Goal: Information Seeking & Learning: Check status

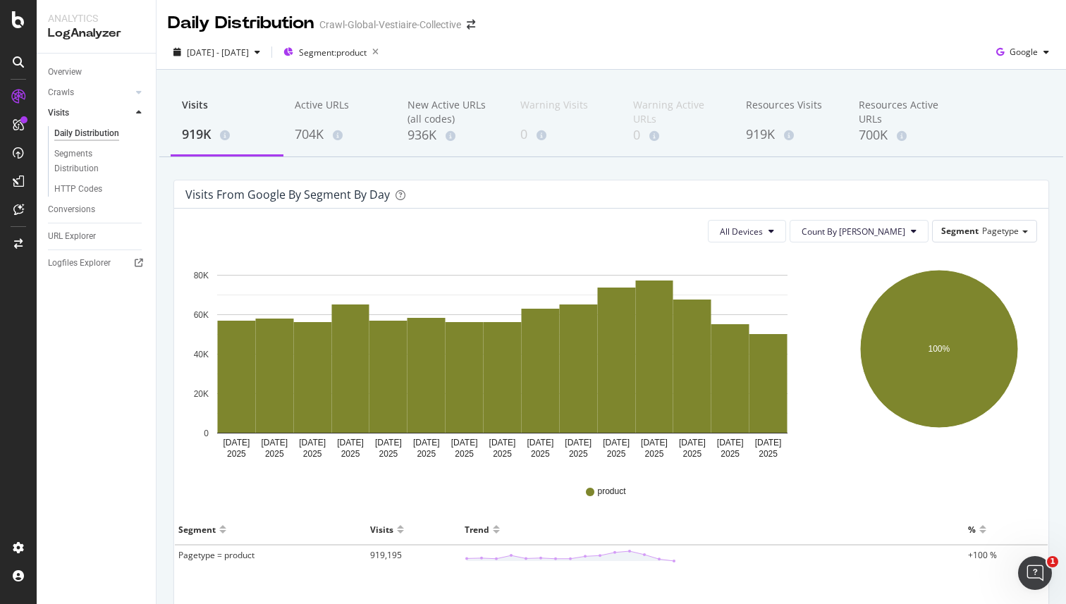
click at [771, 24] on div "Daily Distribution Crawl-Global-Vestiaire-Collective" at bounding box center [612, 17] width 910 height 35
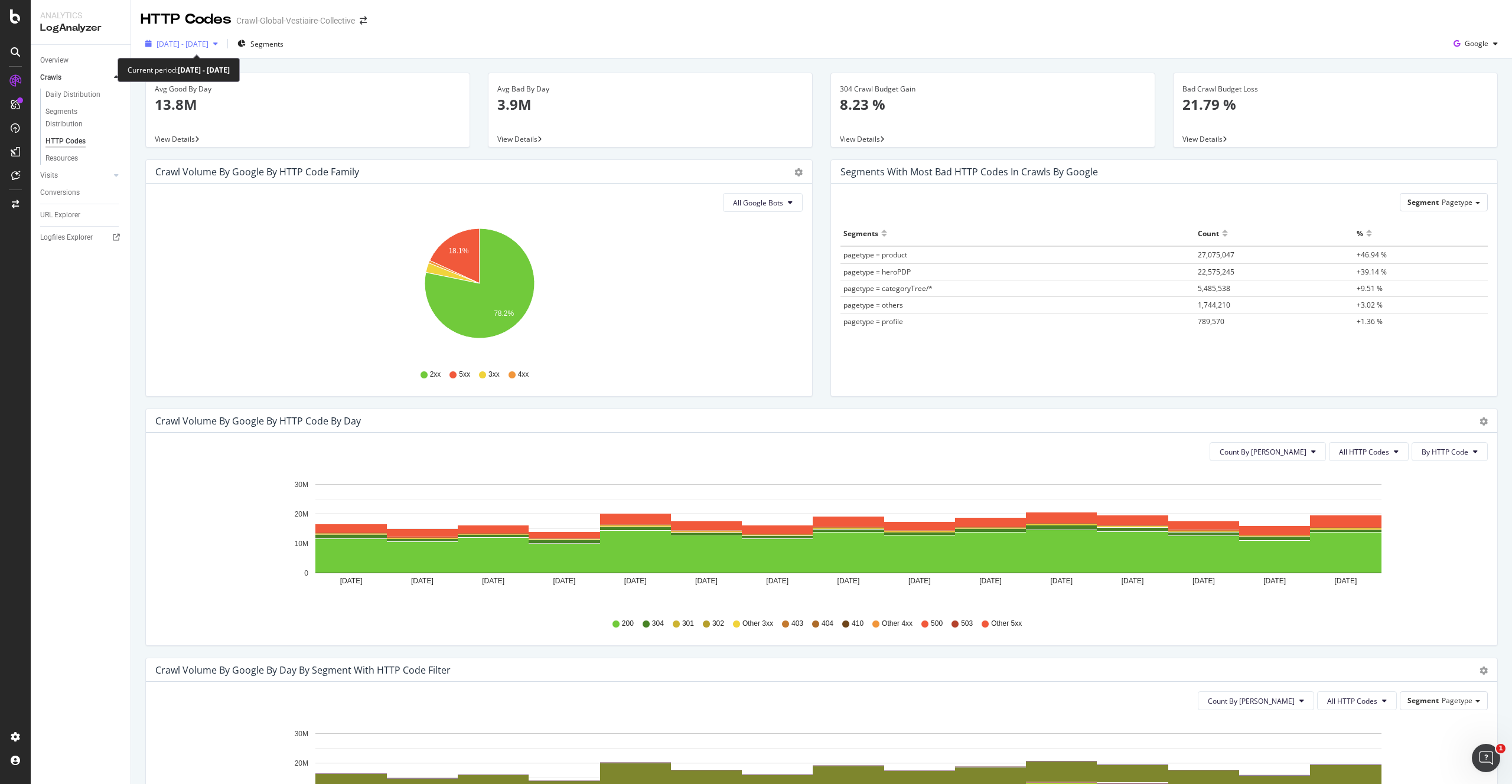
click at [209, 45] on span "[DATE] - [DATE]" at bounding box center [183, 44] width 52 height 10
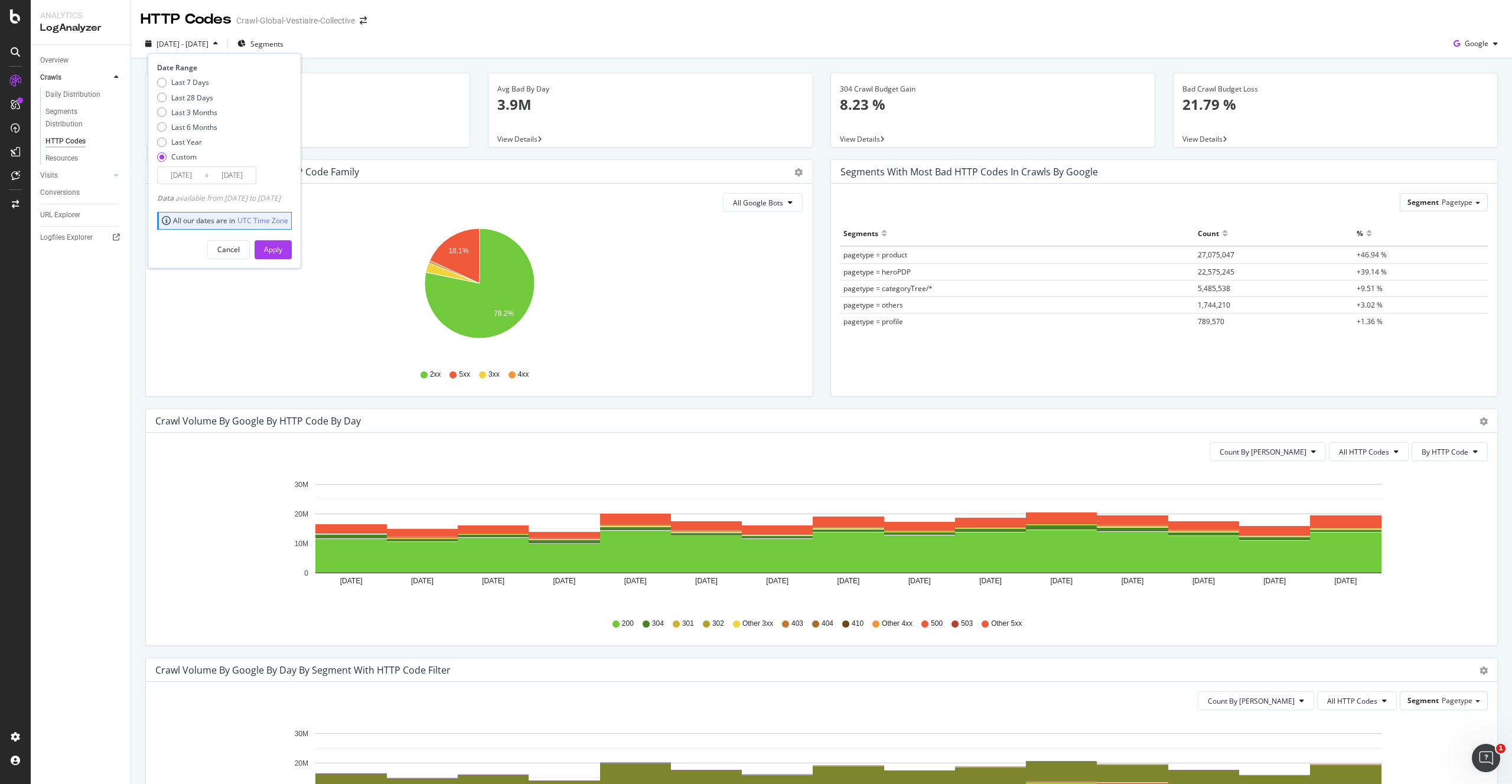
click at [199, 77] on div "Date Range Last 7 Days Last 28 Days Last 3 Months Last 6 Months Last Year Custo…" at bounding box center [223, 123] width 132 height 121
click at [199, 80] on div "Last 7 Days" at bounding box center [189, 82] width 38 height 10
type input "[DATE]"
click at [282, 243] on div "Apply" at bounding box center [273, 250] width 18 height 18
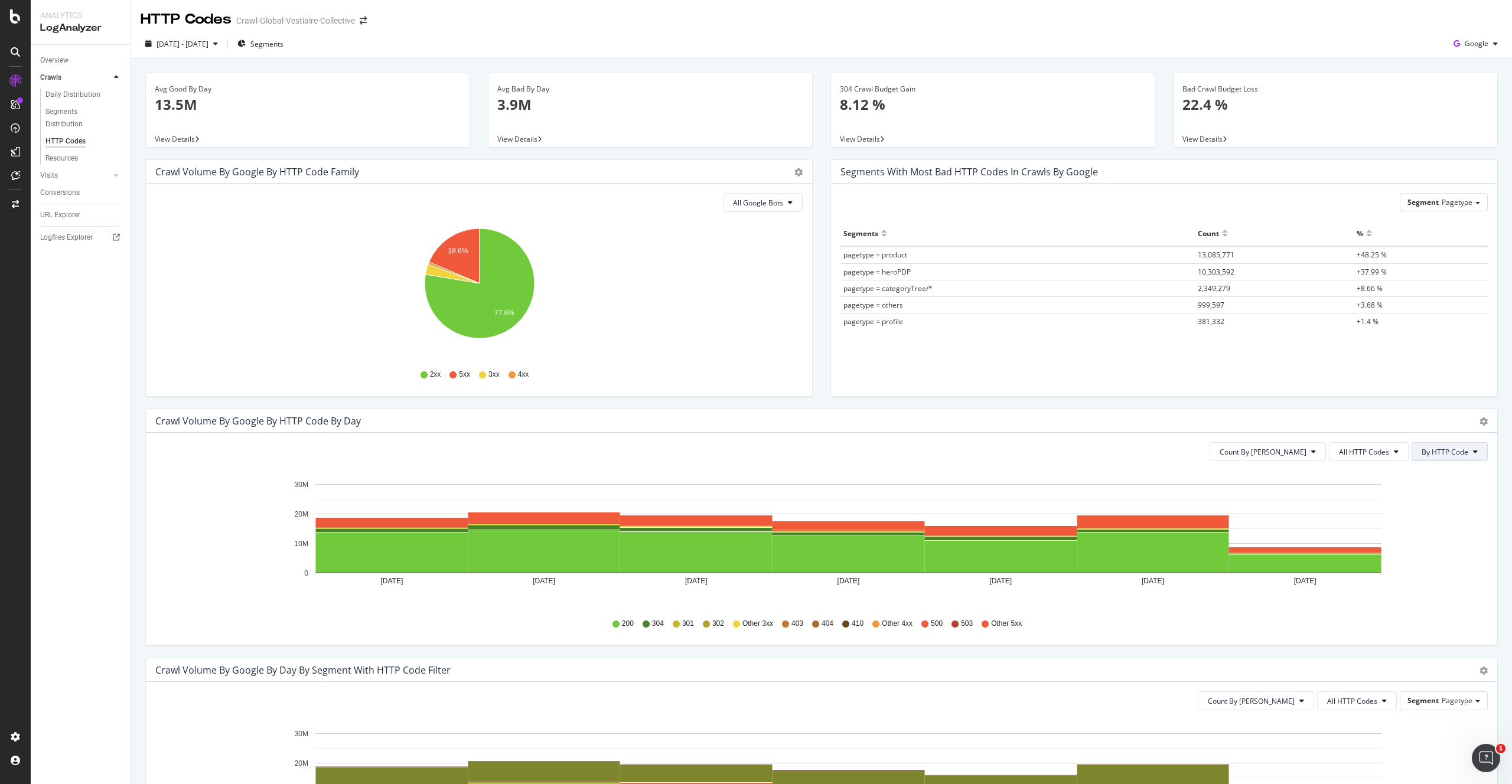
click at [1439, 451] on span "By HTTP Code" at bounding box center [1445, 452] width 47 height 10
click at [1447, 595] on icon "[DATE] [DATE] [DATE] [DATE] [DATE] [DATE] [DATE] 0 10M 20M 30M" at bounding box center [821, 539] width 1333 height 137
click at [1167, 33] on div "[DATE] - [DATE] Segments Google" at bounding box center [822, 44] width 1381 height 29
click at [1151, 91] on div "304 Crawl Budget Gain 8.12 %" at bounding box center [993, 101] width 323 height 57
